Goal: Task Accomplishment & Management: Manage account settings

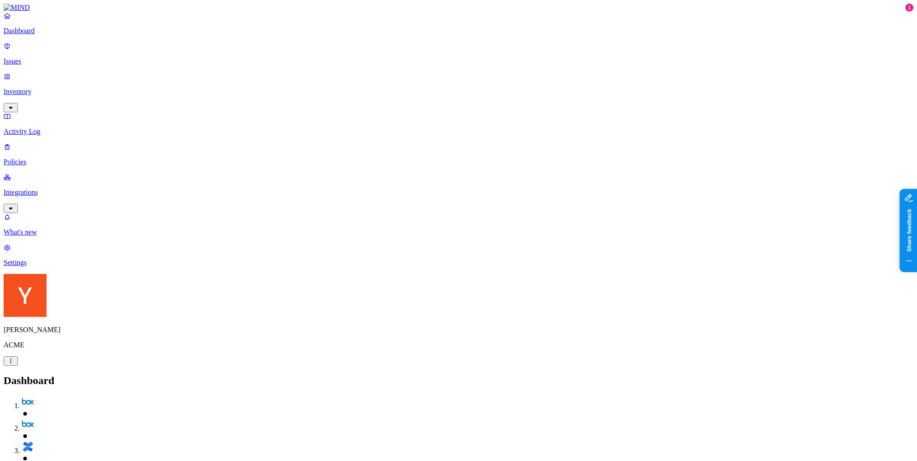
drag, startPoint x: 75, startPoint y: 179, endPoint x: 69, endPoint y: 169, distance: 11.2
click at [75, 179] on nav "Dashboard Issues Inventory Activity Log Policies Integrations What's new 1 Sett…" at bounding box center [459, 139] width 910 height 255
click at [29, 267] on p "Settings" at bounding box center [459, 263] width 910 height 8
click at [127, 427] on p "Web domains" at bounding box center [459, 431] width 910 height 8
